Goal: Information Seeking & Learning: Learn about a topic

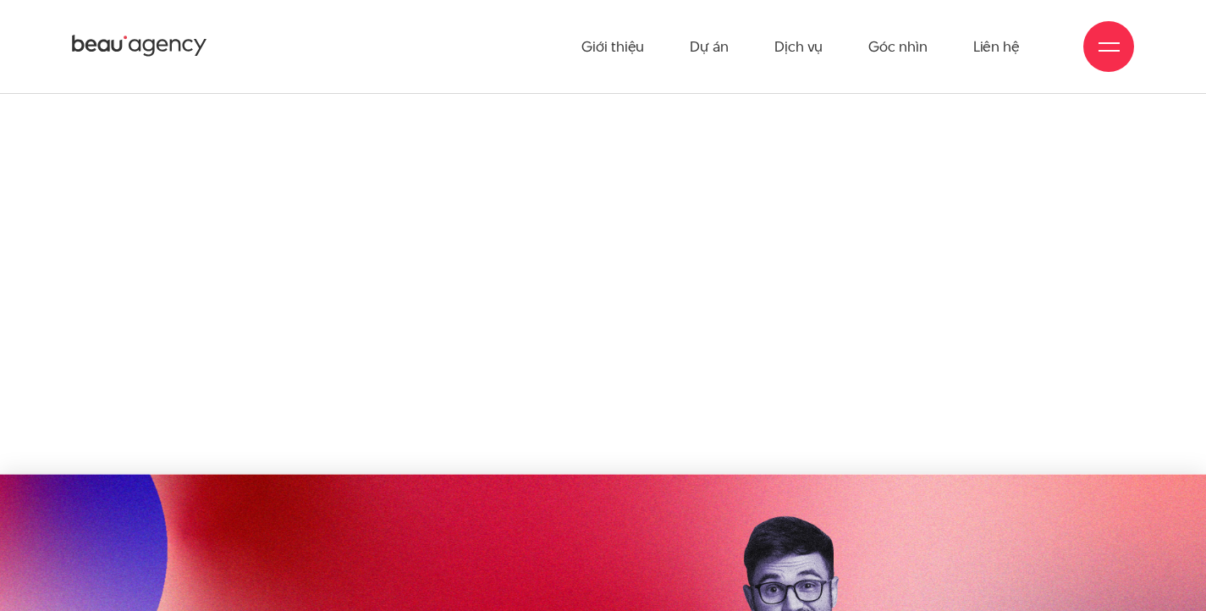
scroll to position [2031, 0]
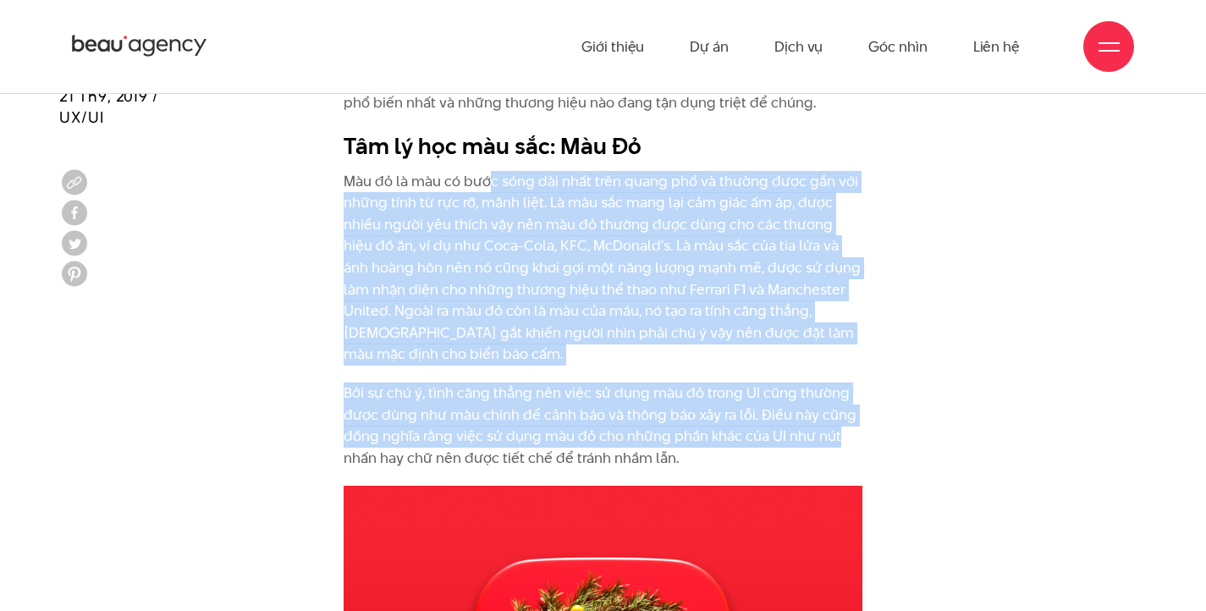
drag, startPoint x: 489, startPoint y: 157, endPoint x: 870, endPoint y: 389, distance: 446.0
click at [870, 389] on div "Là yếu tố đầu tiên mà mắt nhận biết và bao hàm những cảm xúc và ý nghĩa phức tạ…" at bounding box center [603, 213] width 544 height 546
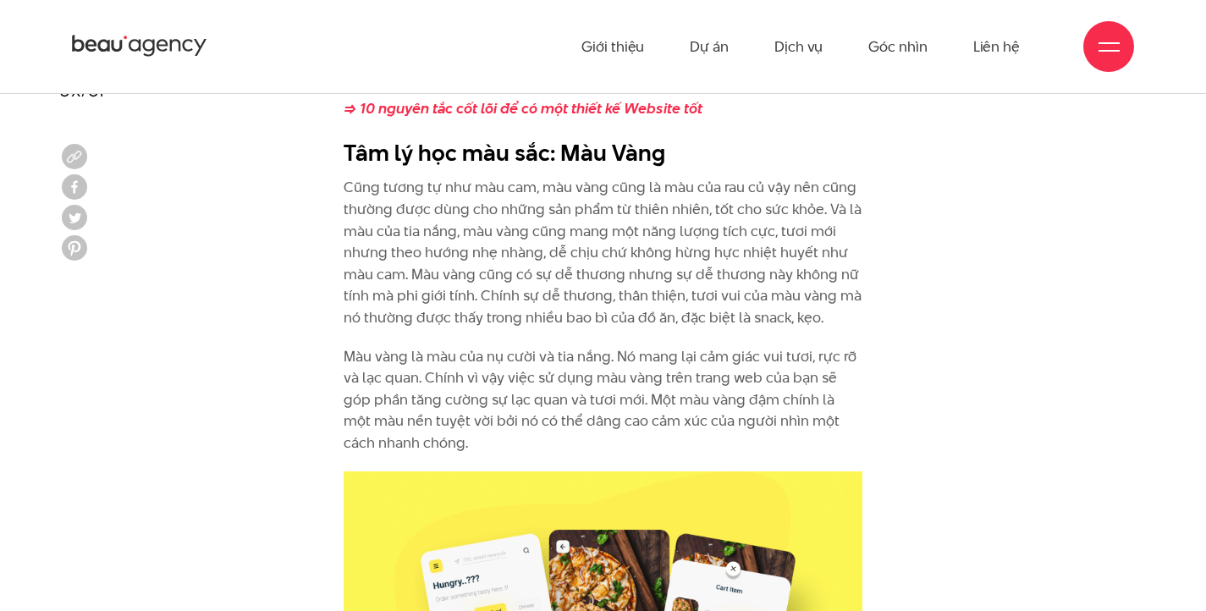
scroll to position [3640, 0]
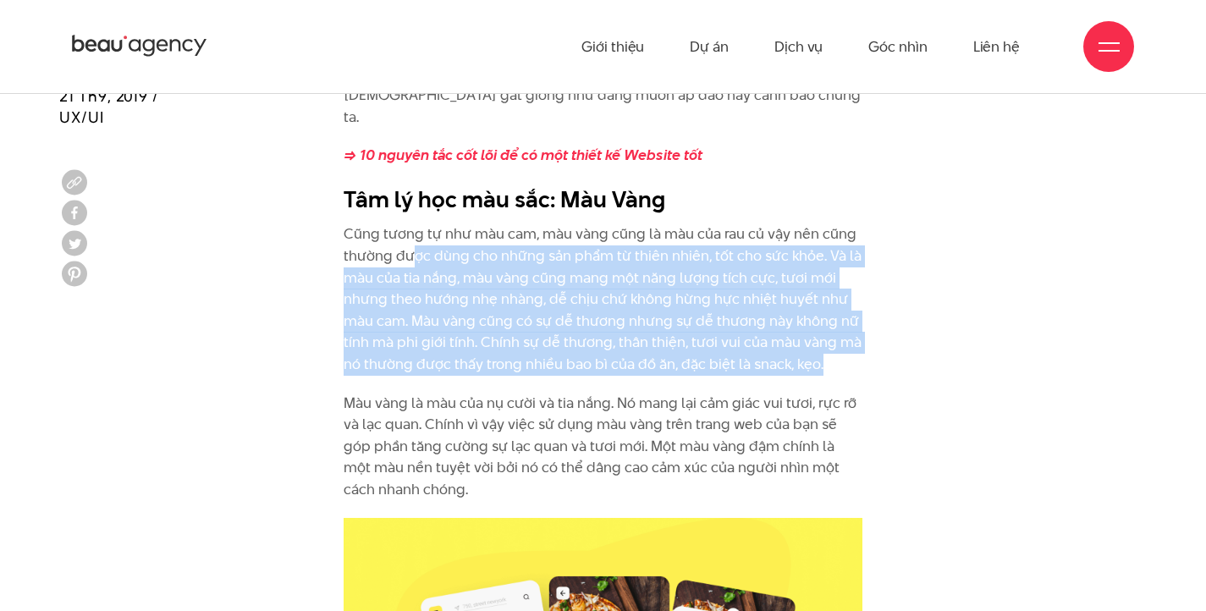
drag, startPoint x: 411, startPoint y: 187, endPoint x: 823, endPoint y: 309, distance: 429.1
click at [823, 309] on p "Cũng tương tự như màu cam, màu vàng cũng là màu của rau củ vậy nên cũng thường …" at bounding box center [603, 300] width 519 height 152
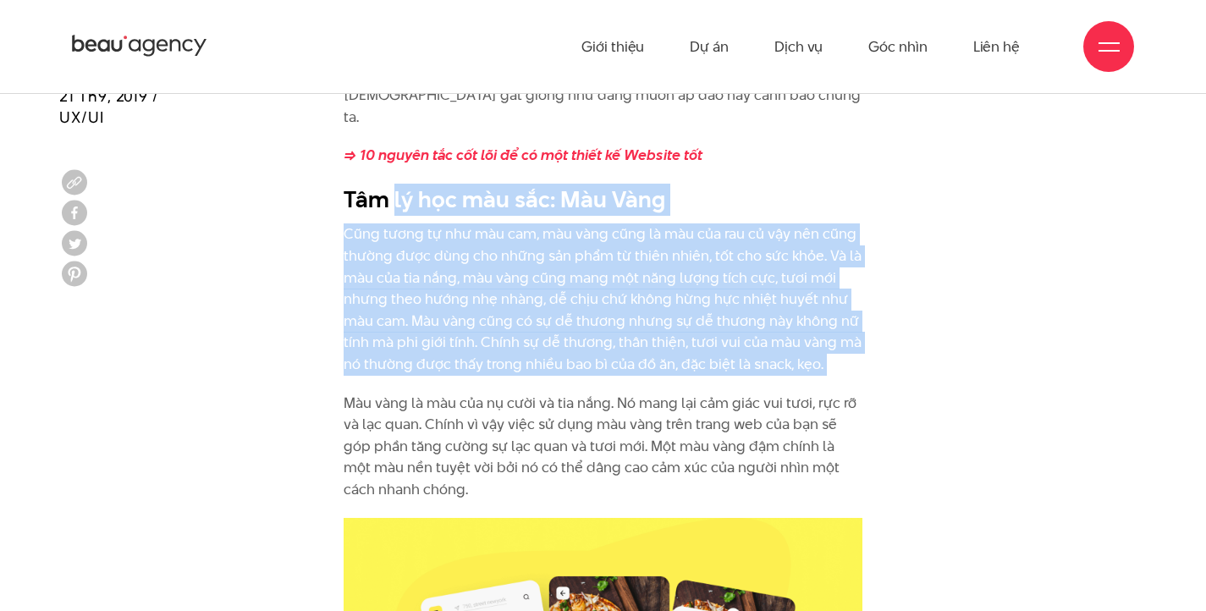
drag, startPoint x: 823, startPoint y: 309, endPoint x: 400, endPoint y: 146, distance: 452.9
click at [400, 146] on div "Chính vì lý do này, màu cam là một màu sắc phù hợp cho việc đặt hàng online. Th…" at bounding box center [603, 271] width 519 height 460
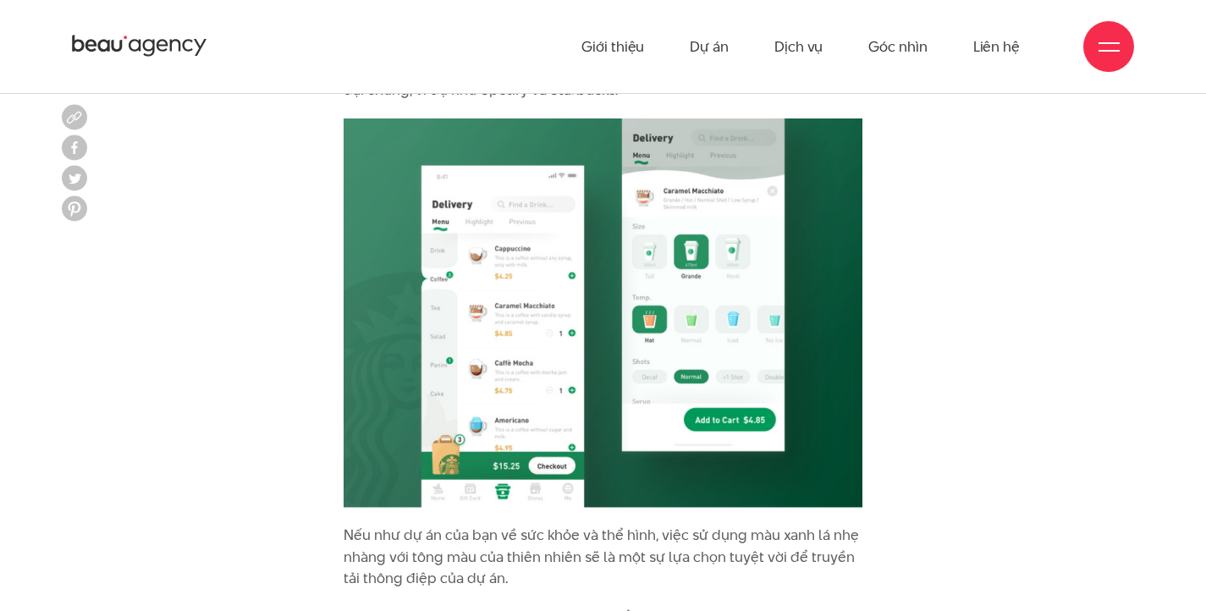
scroll to position [4486, 0]
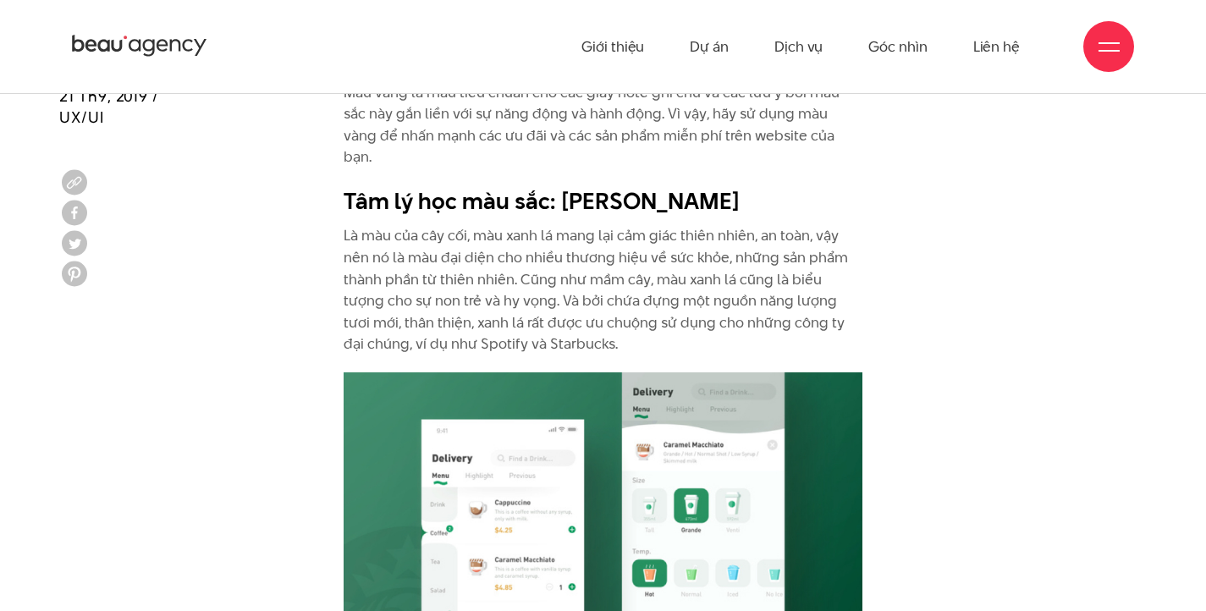
click at [430, 225] on p "Là màu của cây cối, màu xanh lá mang lại cảm giác thiên nhiên, an toàn, vậy nên…" at bounding box center [603, 290] width 519 height 130
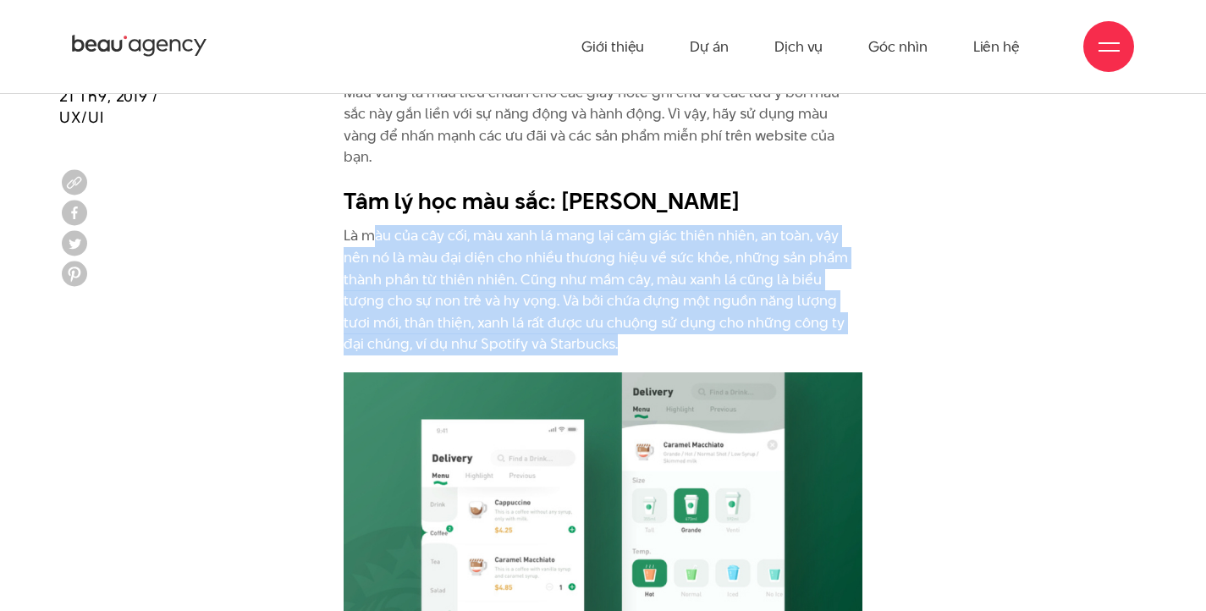
drag, startPoint x: 374, startPoint y: 148, endPoint x: 639, endPoint y: 254, distance: 285.3
click at [639, 254] on p "Là màu của cây cối, màu xanh lá mang lại cảm giác thiên nhiên, an toàn, vậy nên…" at bounding box center [603, 290] width 519 height 130
click at [640, 254] on p "Là màu của cây cối, màu xanh lá mang lại cảm giác thiên nhiên, an toàn, vậy nên…" at bounding box center [603, 290] width 519 height 130
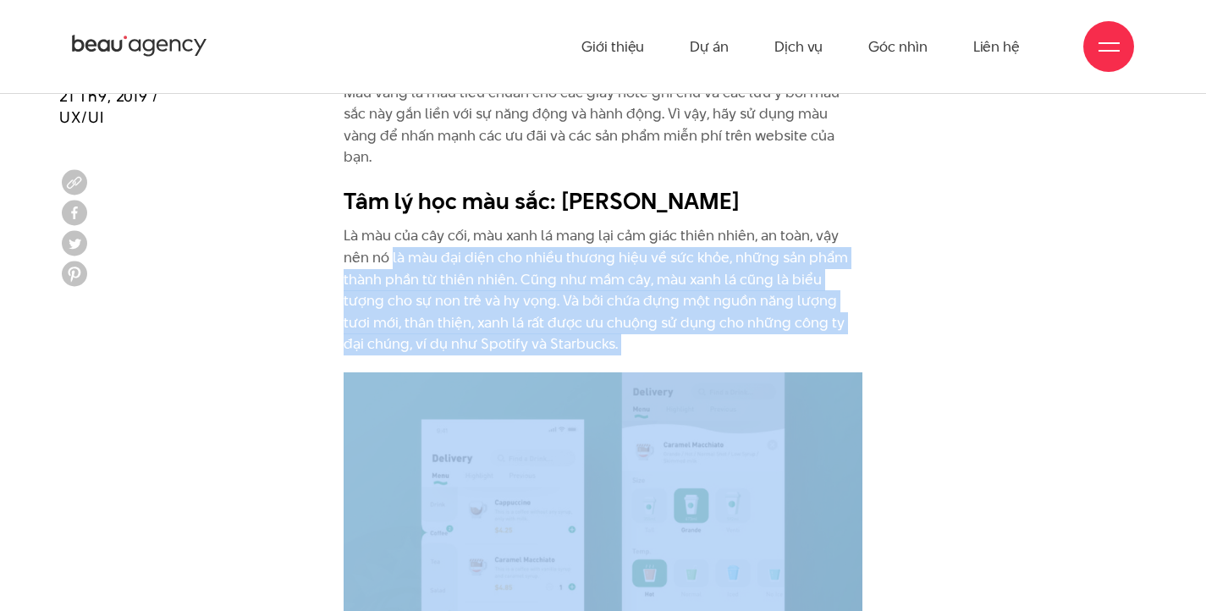
drag, startPoint x: 640, startPoint y: 254, endPoint x: 398, endPoint y: 174, distance: 255.1
click at [398, 225] on p "Là màu của cây cối, màu xanh lá mang lại cảm giác thiên nhiên, an toàn, vậy nên…" at bounding box center [603, 290] width 519 height 130
drag, startPoint x: 362, startPoint y: 167, endPoint x: 631, endPoint y: 272, distance: 288.2
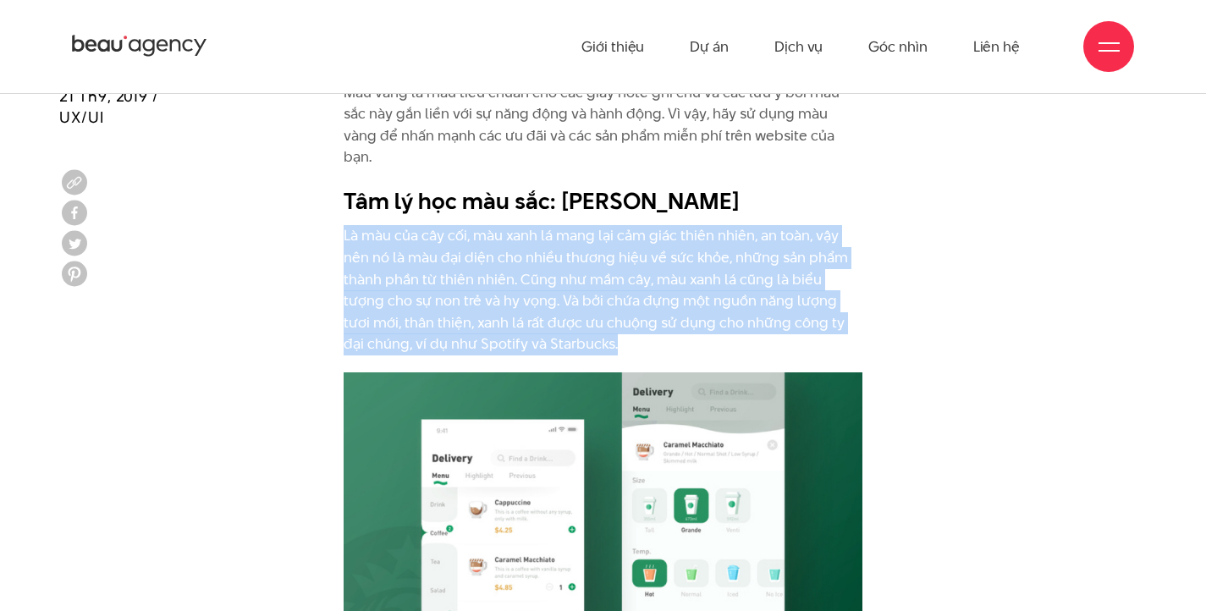
drag, startPoint x: 572, startPoint y: 243, endPoint x: 334, endPoint y: 153, distance: 255.0
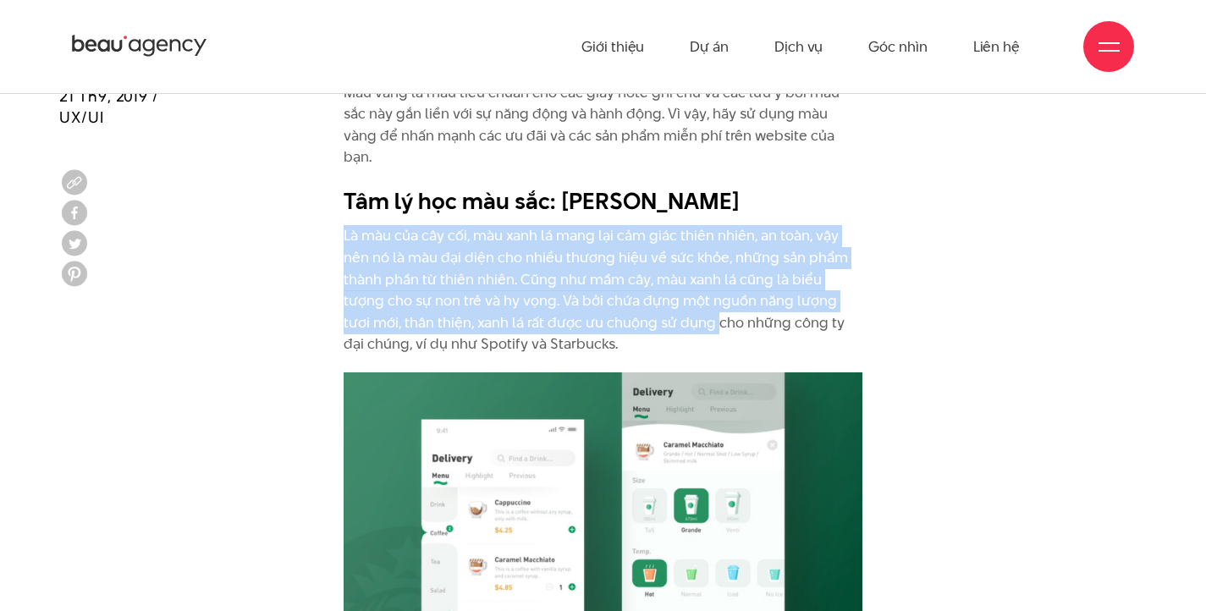
drag, startPoint x: 315, startPoint y: 150, endPoint x: 656, endPoint y: 246, distance: 354.3
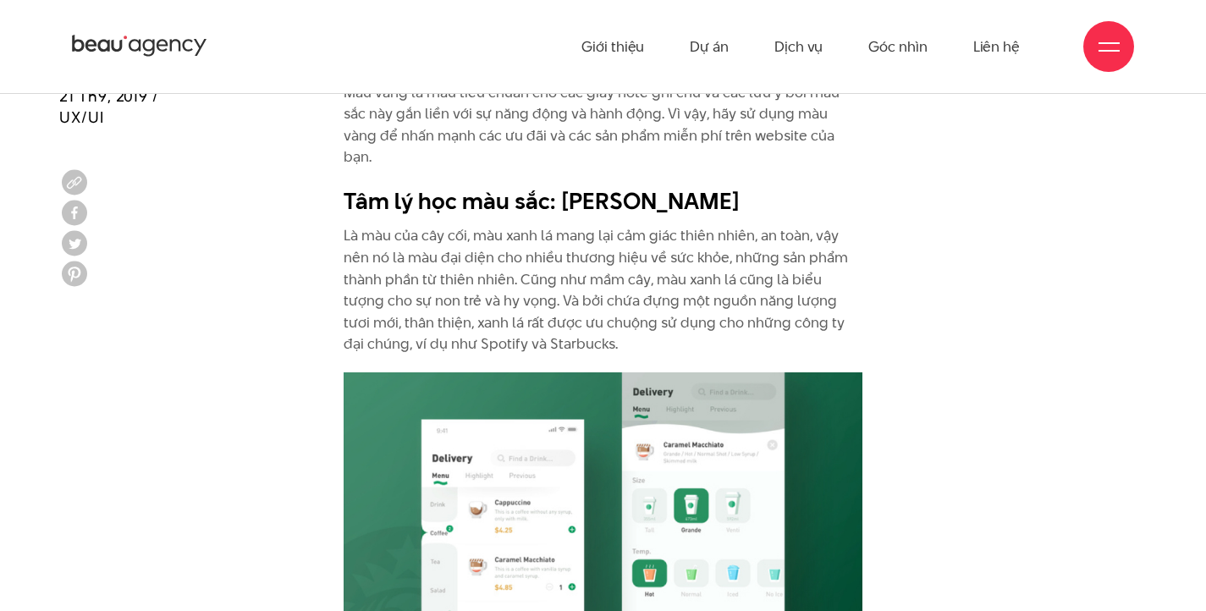
click at [665, 259] on p "Là màu của cây cối, màu xanh lá mang lại cảm giác thiên nhiên, an toàn, vậy nên…" at bounding box center [603, 290] width 519 height 130
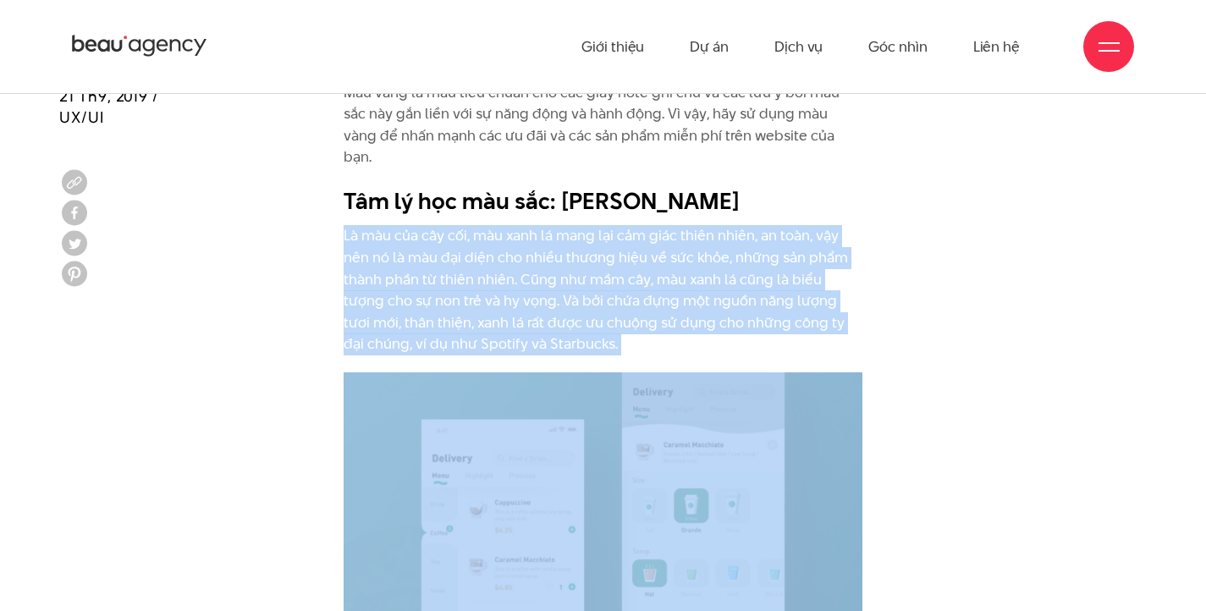
drag, startPoint x: 665, startPoint y: 260, endPoint x: 322, endPoint y: 149, distance: 361.2
click at [417, 225] on p "Là màu của cây cối, màu xanh lá mang lại cảm giác thiên nhiên, an toàn, vậy nên…" at bounding box center [603, 290] width 519 height 130
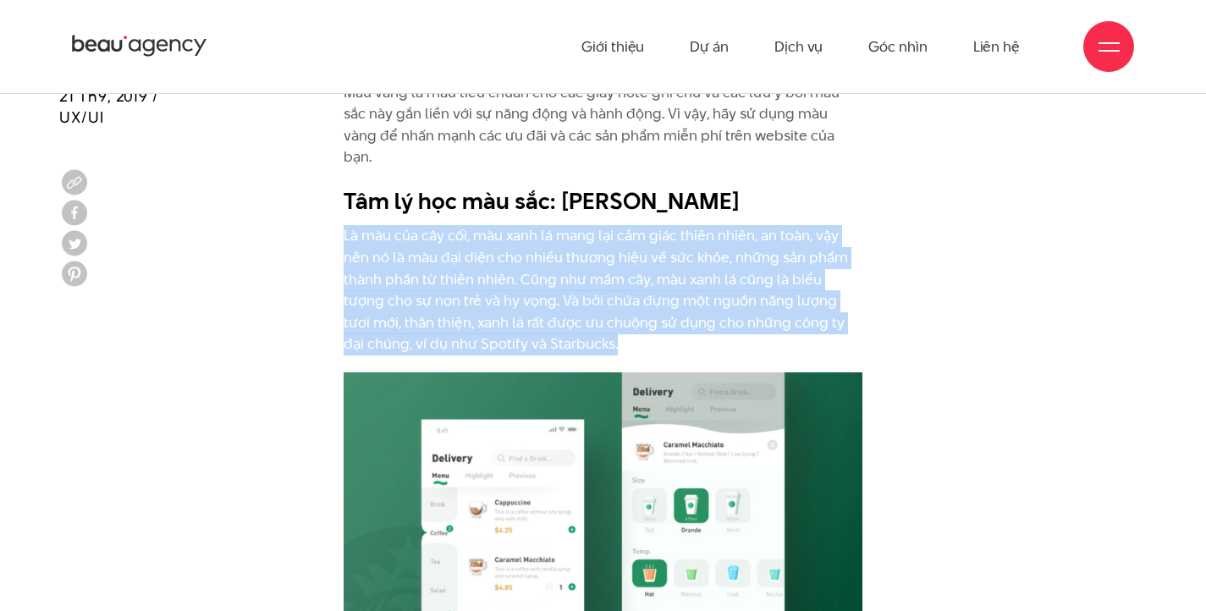
drag, startPoint x: 377, startPoint y: 168, endPoint x: 705, endPoint y: 251, distance: 338.8
click at [703, 258] on p "Là màu của cây cối, màu xanh lá mang lại cảm giác thiên nhiên, an toàn, vậy nên…" at bounding box center [603, 290] width 519 height 130
drag, startPoint x: 513, startPoint y: 223, endPoint x: 325, endPoint y: 138, distance: 206.1
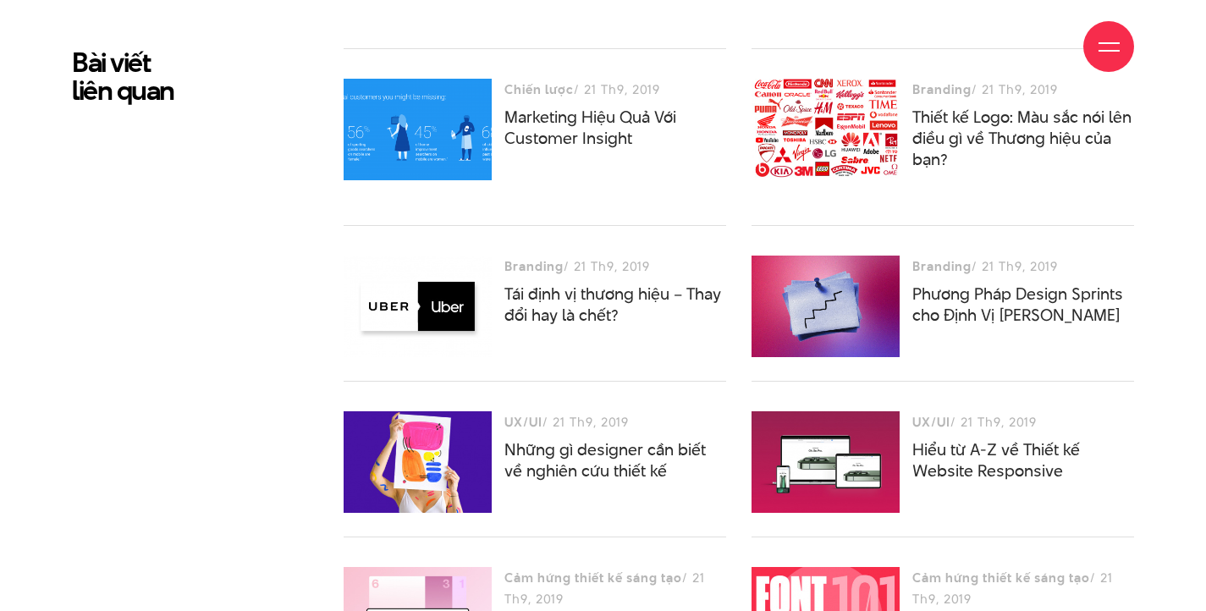
scroll to position [10243, 0]
